Goal: Information Seeking & Learning: Learn about a topic

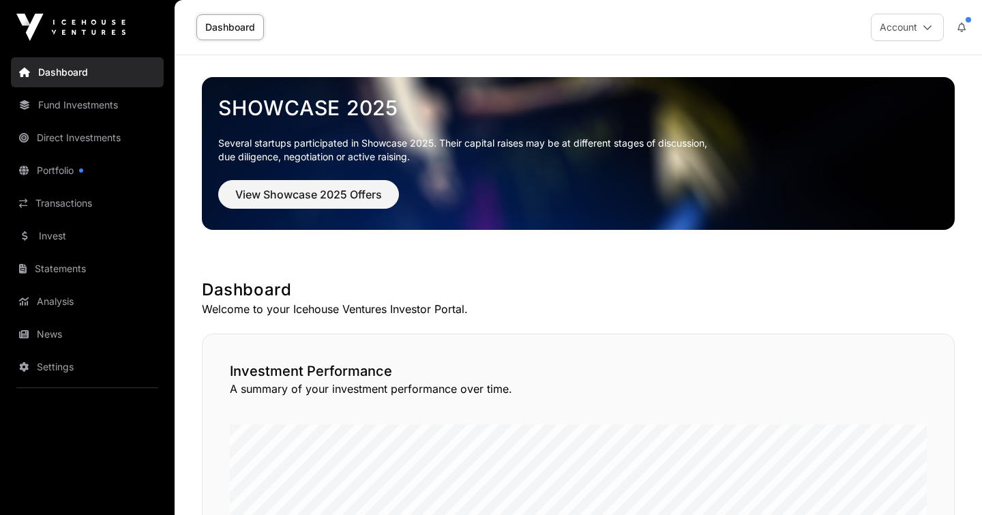
click at [47, 69] on link "Dashboard" at bounding box center [87, 72] width 153 height 30
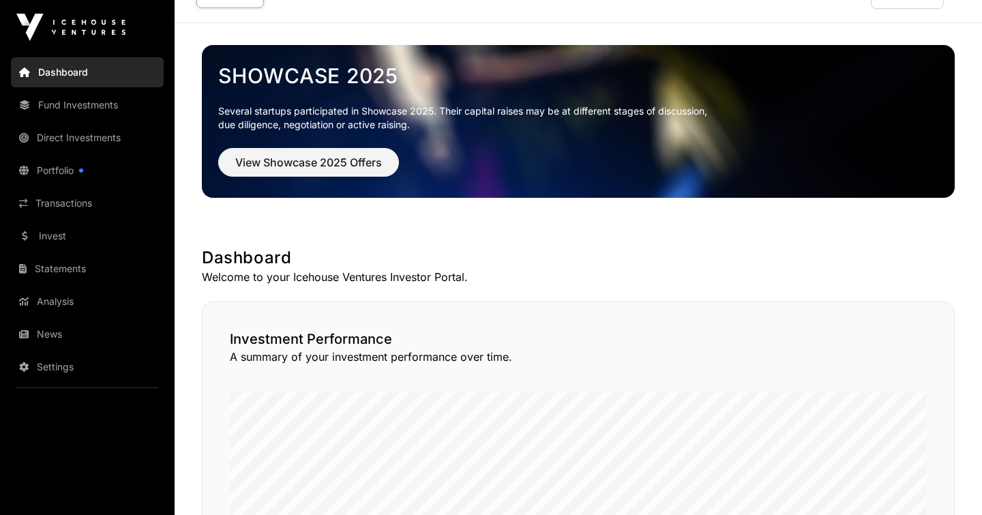
scroll to position [20, 0]
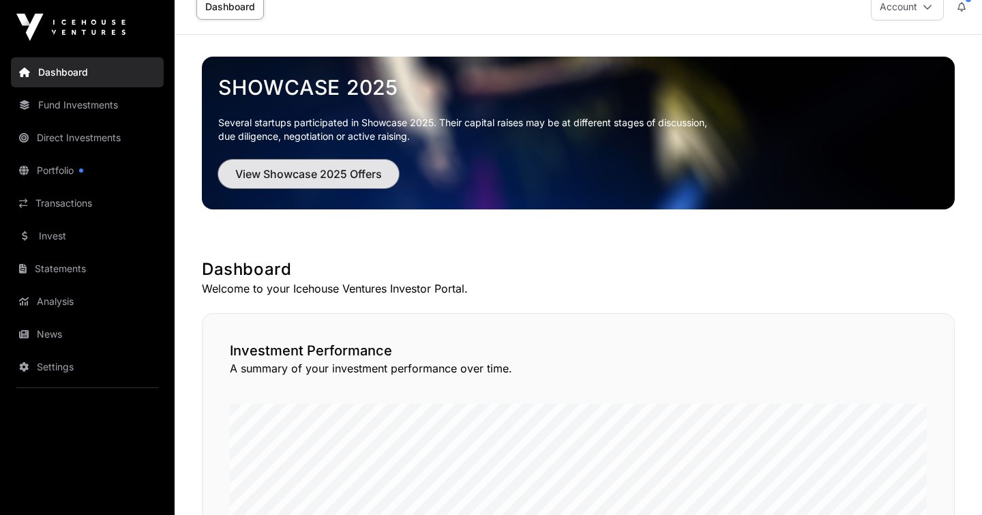
click at [302, 175] on span "View Showcase 2025 Offers" at bounding box center [308, 174] width 147 height 16
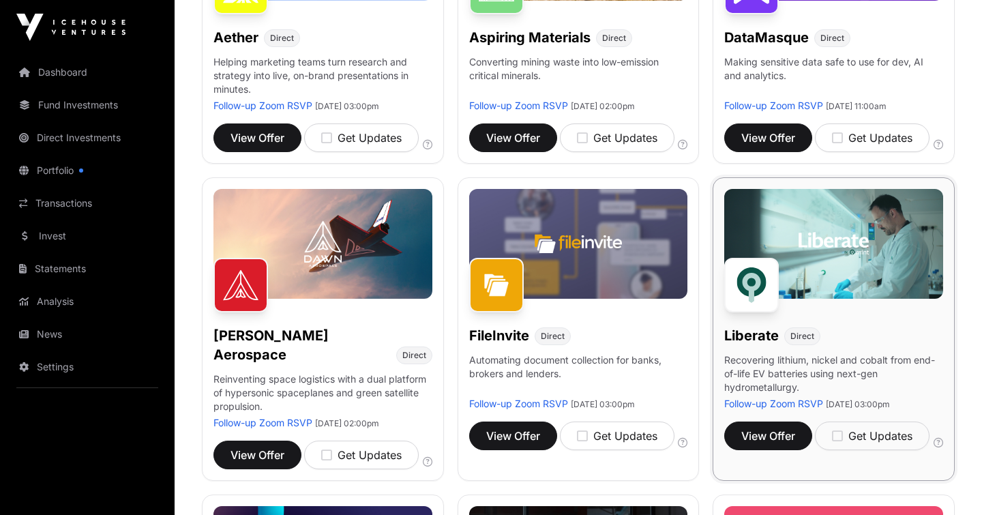
scroll to position [334, 0]
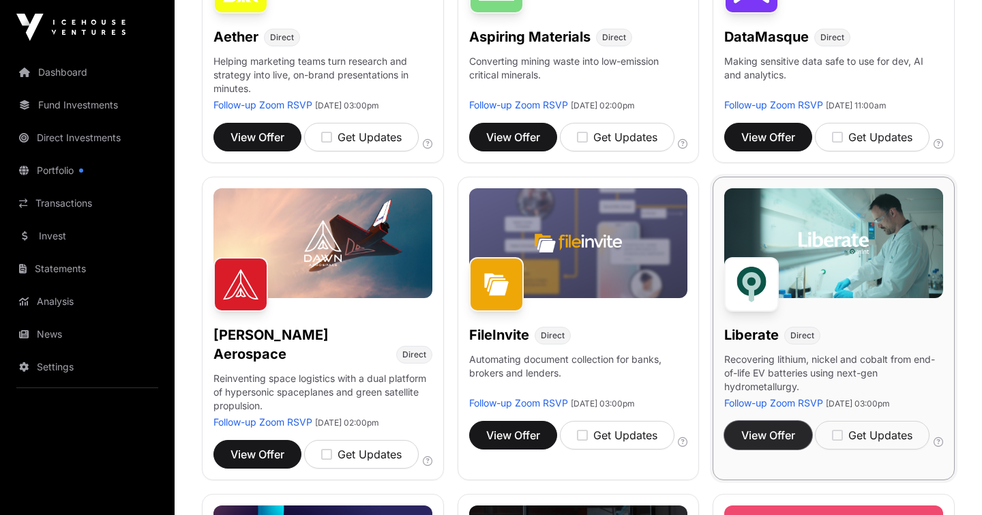
click at [770, 443] on span "View Offer" at bounding box center [768, 435] width 54 height 16
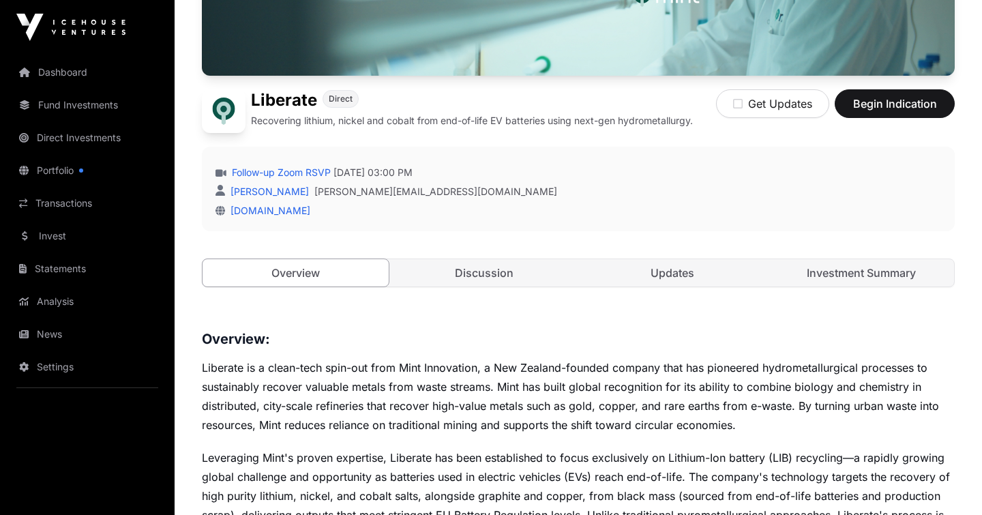
scroll to position [248, 0]
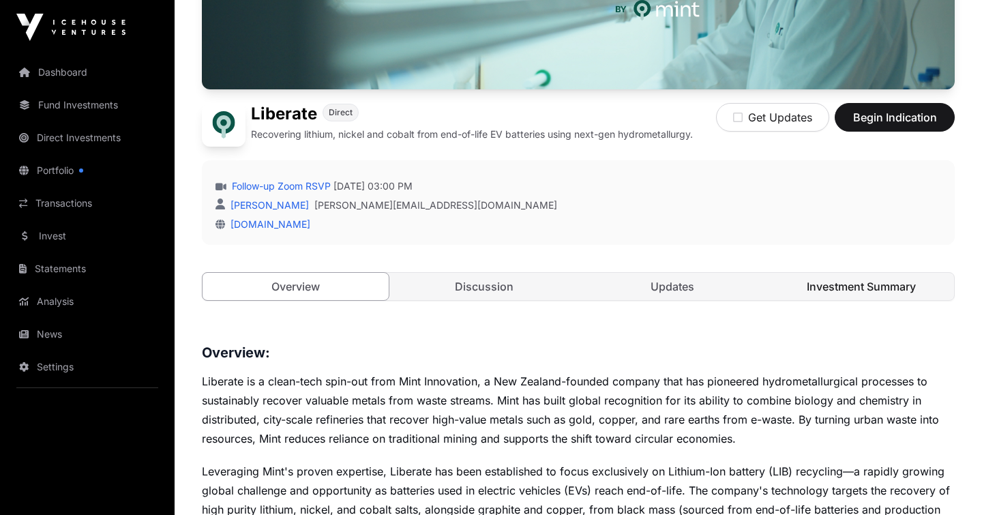
click at [858, 294] on link "Investment Summary" at bounding box center [861, 286] width 186 height 27
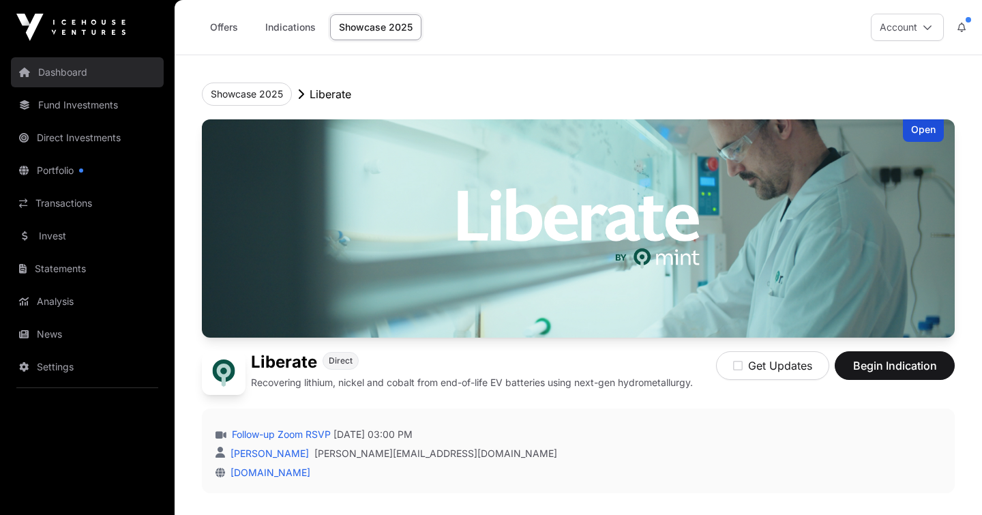
click at [59, 74] on link "Dashboard" at bounding box center [87, 72] width 153 height 30
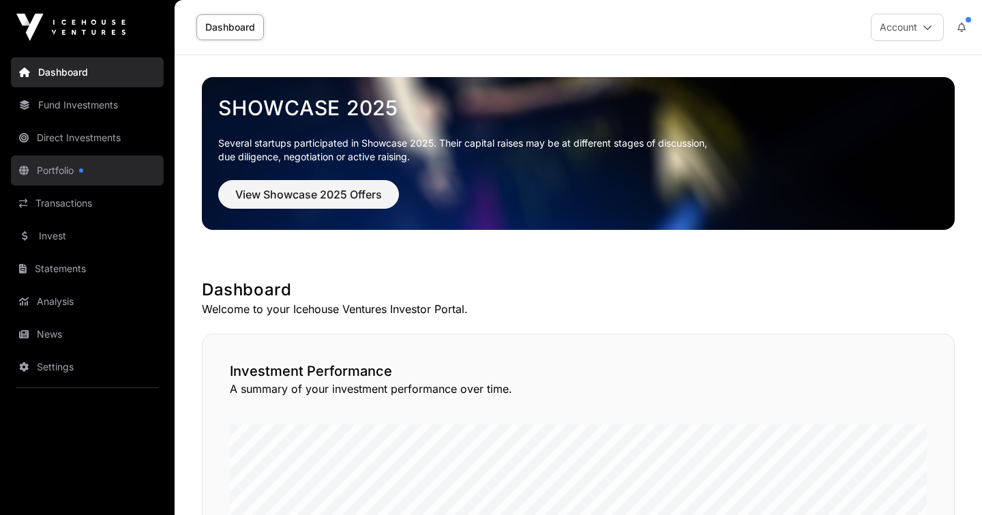
click at [39, 167] on link "Portfolio" at bounding box center [87, 170] width 153 height 30
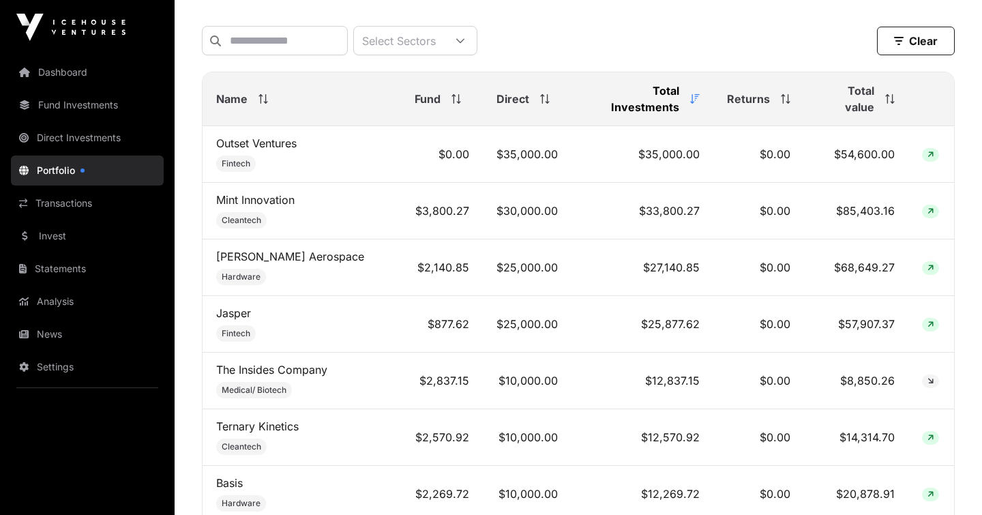
scroll to position [565, 0]
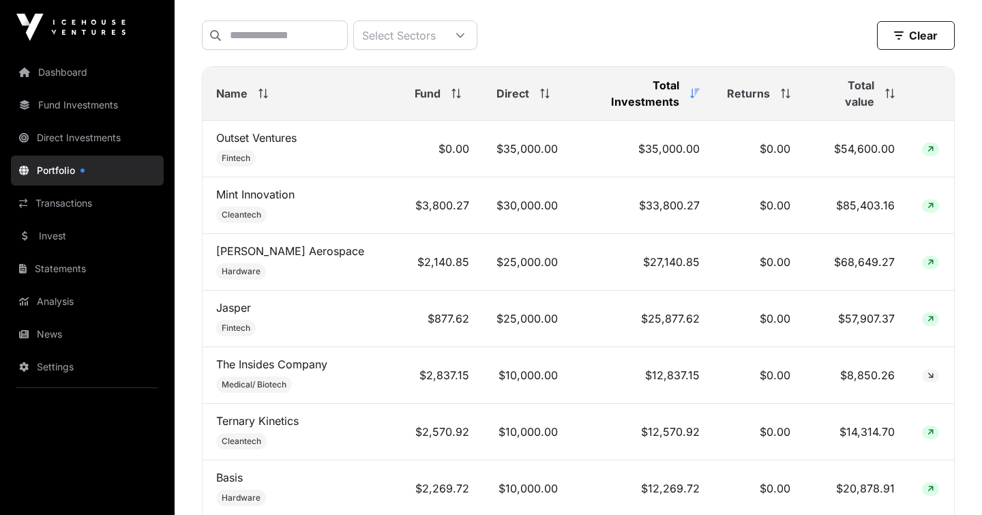
click at [414, 85] on span "Fund" at bounding box center [427, 93] width 26 height 16
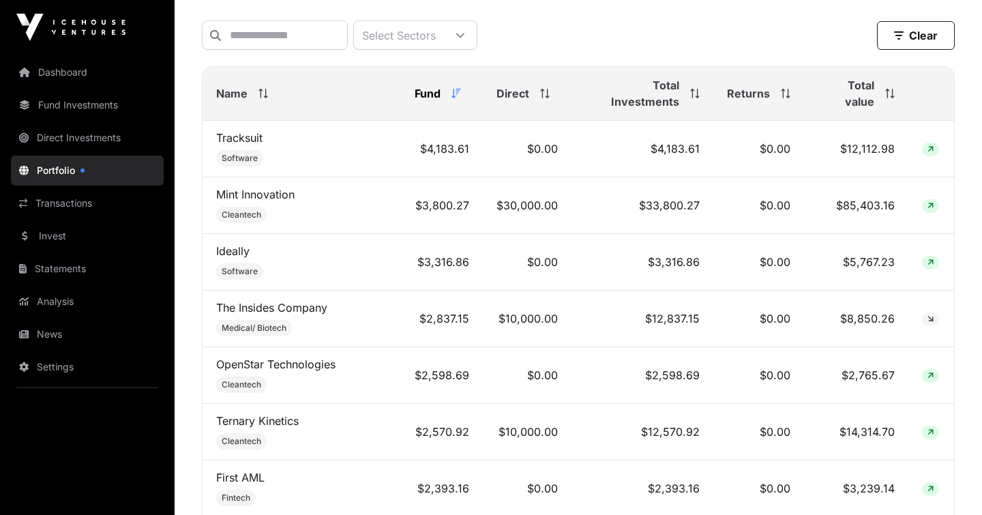
click at [414, 85] on span "Fund" at bounding box center [427, 93] width 26 height 16
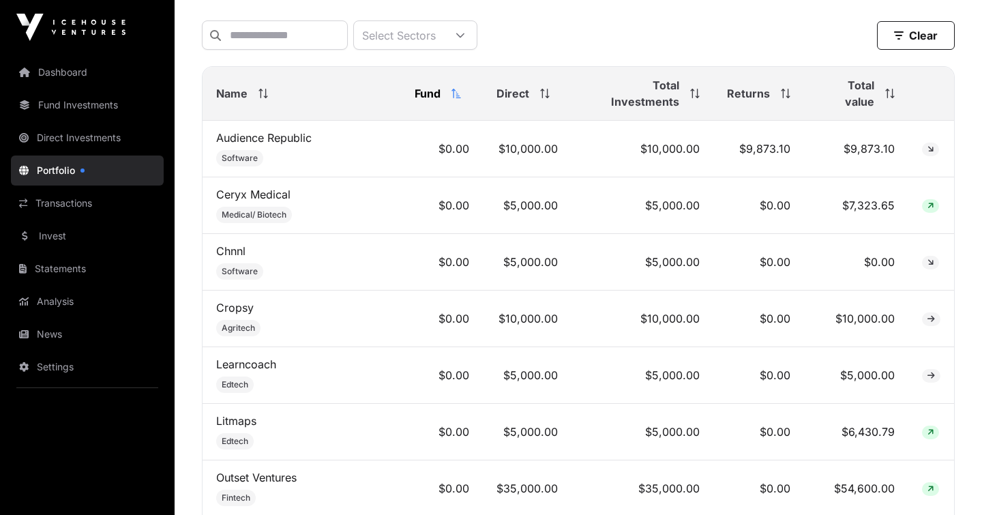
click at [838, 89] on span "Total value" at bounding box center [845, 93] width 57 height 33
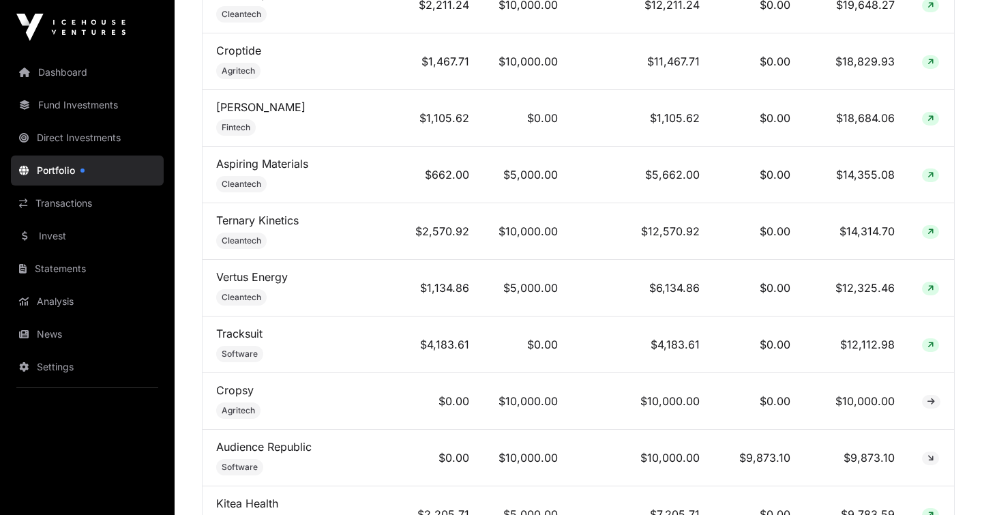
scroll to position [994, 0]
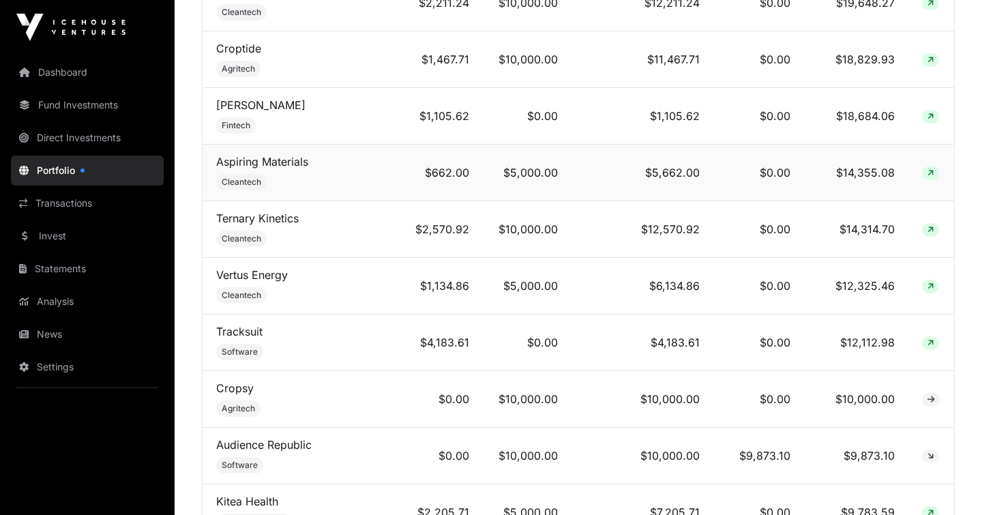
drag, startPoint x: 789, startPoint y: 153, endPoint x: 721, endPoint y: 166, distance: 70.1
click at [724, 165] on td "$0.00" at bounding box center [758, 173] width 91 height 57
click at [293, 155] on link "Aspiring Materials" at bounding box center [262, 162] width 92 height 14
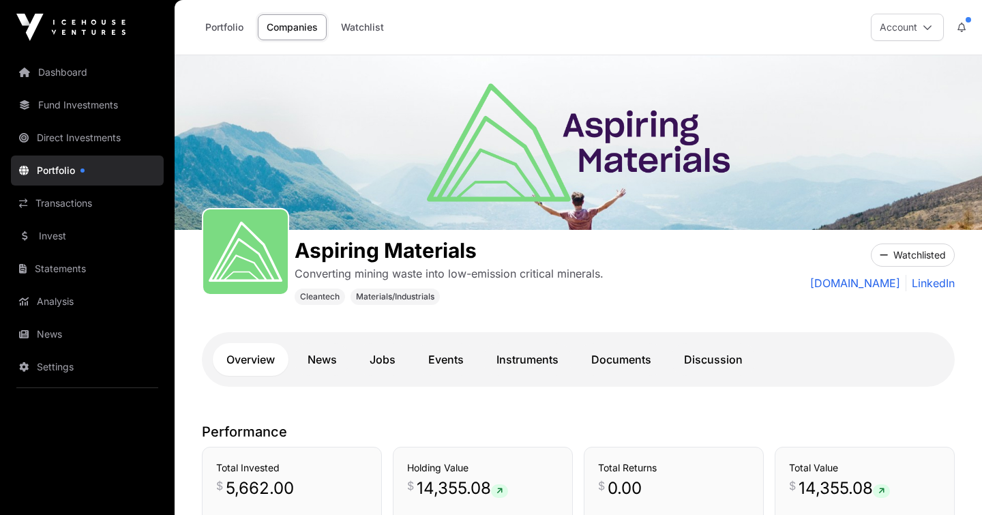
click at [532, 302] on div "Cleantech Materials/Industrials" at bounding box center [449, 296] width 309 height 18
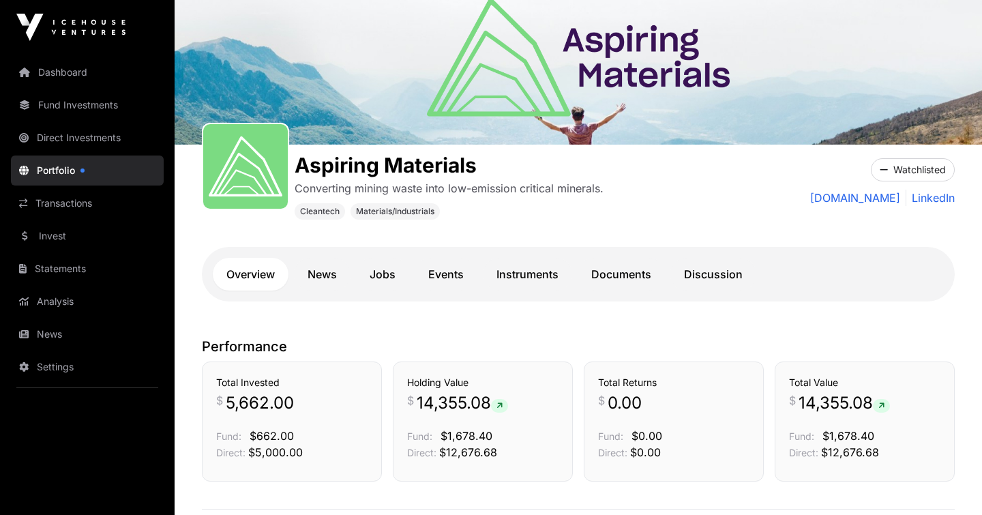
scroll to position [89, 0]
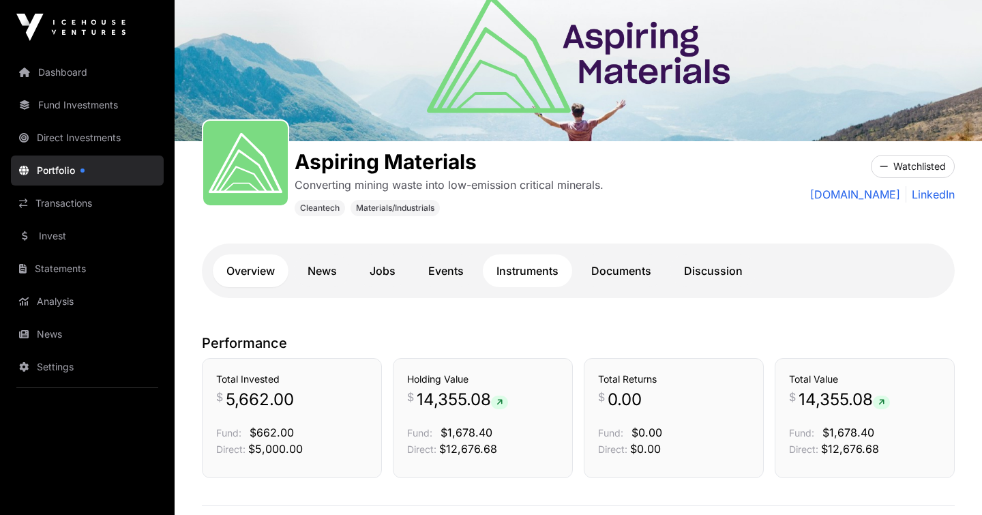
click at [537, 269] on link "Instruments" at bounding box center [527, 270] width 89 height 33
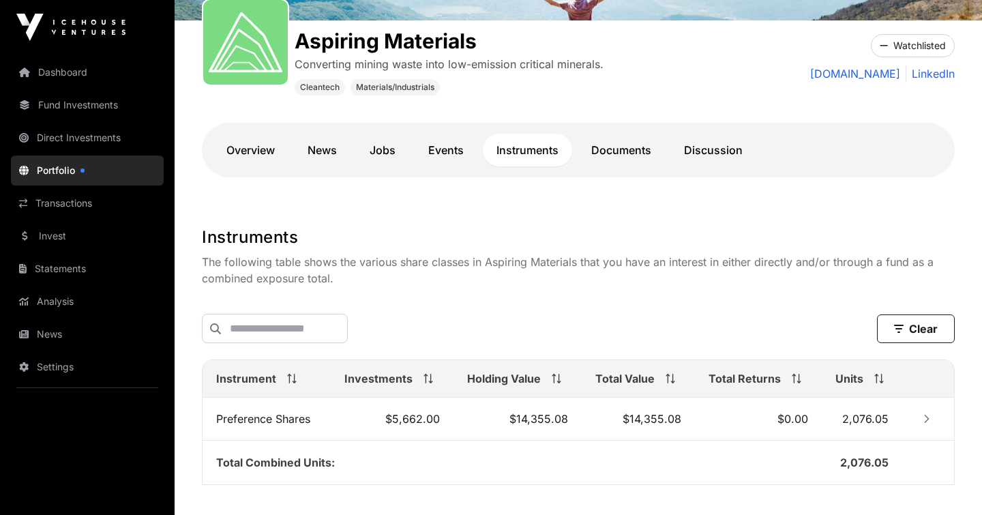
scroll to position [208, 0]
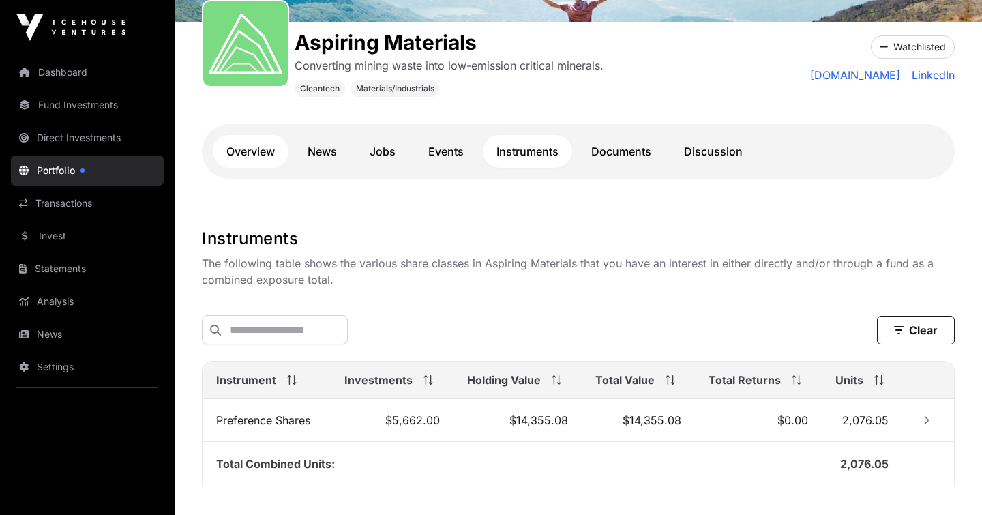
click at [237, 152] on link "Overview" at bounding box center [251, 151] width 76 height 33
